Goal: Check status: Check status

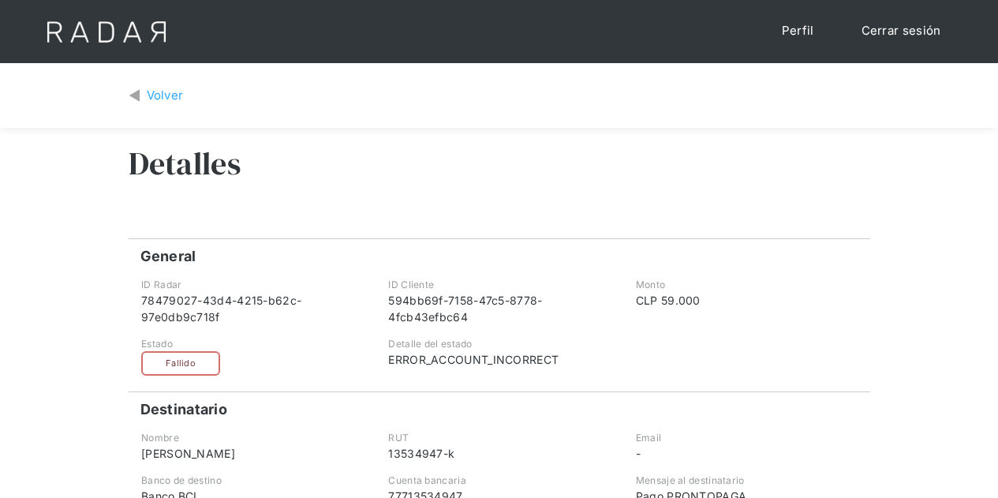
scroll to position [79, 0]
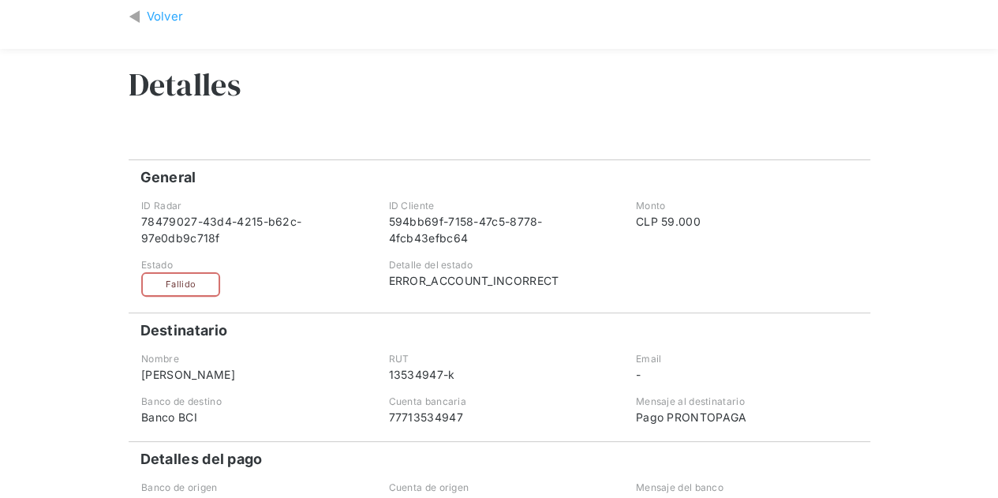
click at [158, 21] on div "Volver" at bounding box center [165, 17] width 37 height 18
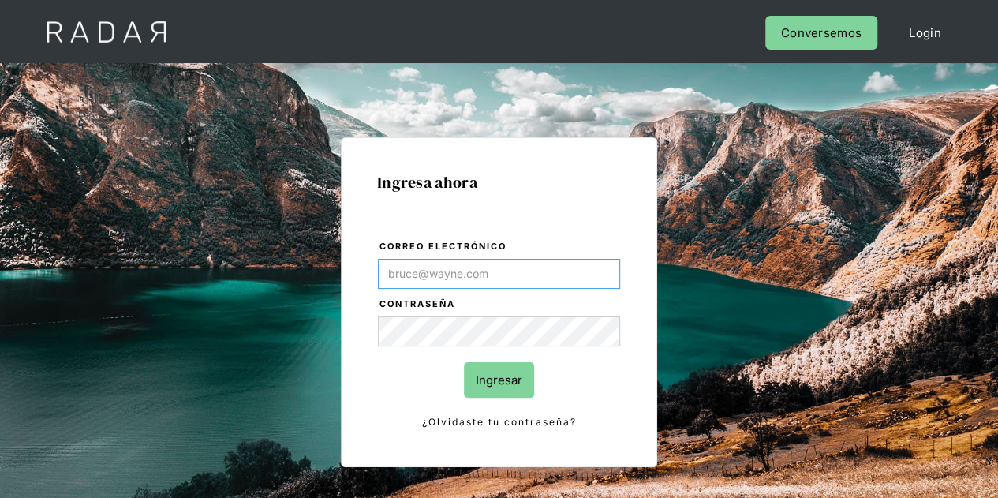
click at [477, 272] on input "Correo electrónico" at bounding box center [499, 274] width 242 height 30
type input "Evans@prontopaga.com"
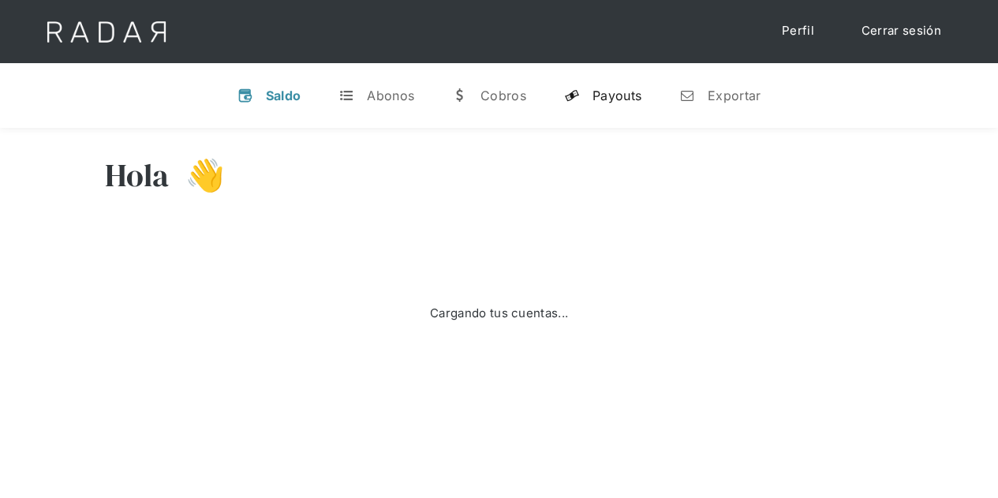
click at [615, 94] on div "Payouts" at bounding box center [617, 96] width 49 height 16
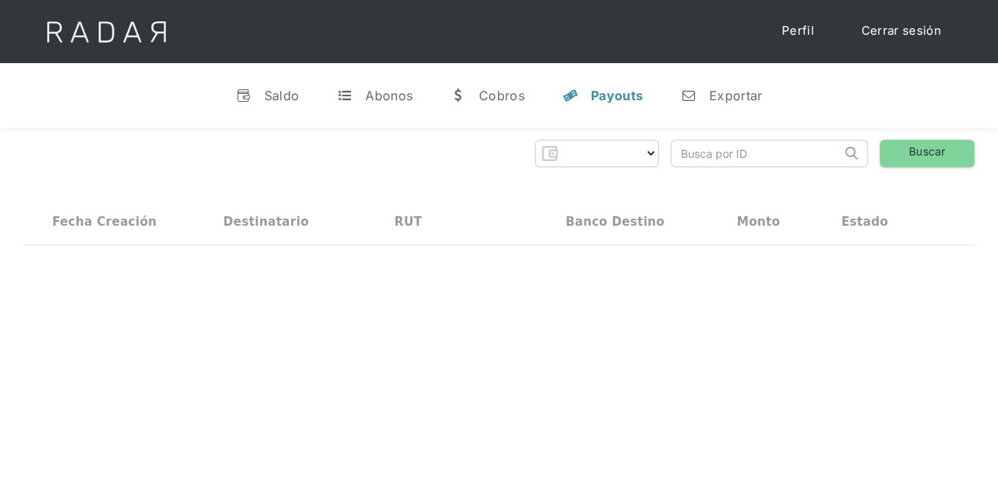
click at [694, 147] on input "search" at bounding box center [756, 153] width 170 height 26
paste input "f63746a1-8af0-4921-9bc8-62282565b9db"
type input "f63746a1-8af0-4921-9bc8-62282565b9db"
select select "prontopaga"
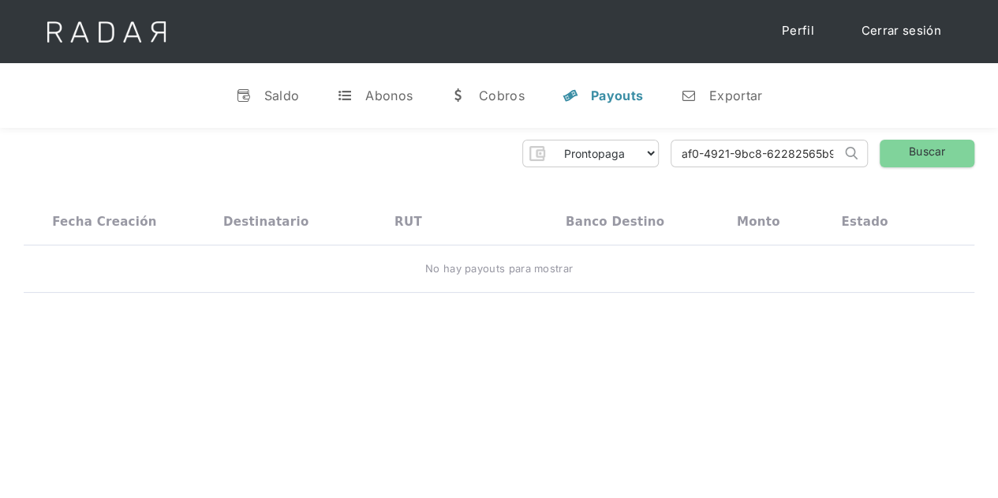
scroll to position [0, 73]
type input "f63746a1-8af0-4921-9bc8-62282565b9db"
click at [928, 149] on link "Buscar" at bounding box center [927, 154] width 95 height 28
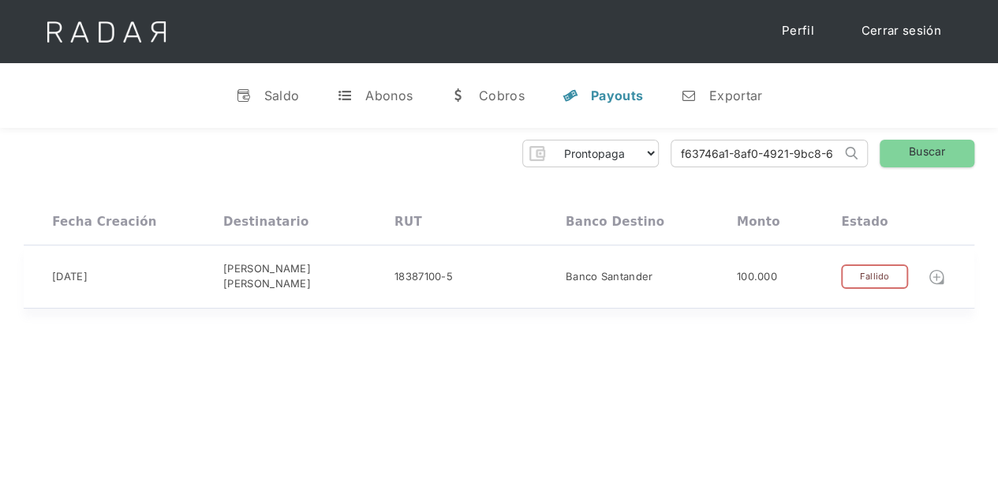
click at [939, 282] on img at bounding box center [936, 276] width 17 height 17
